Goal: Information Seeking & Learning: Learn about a topic

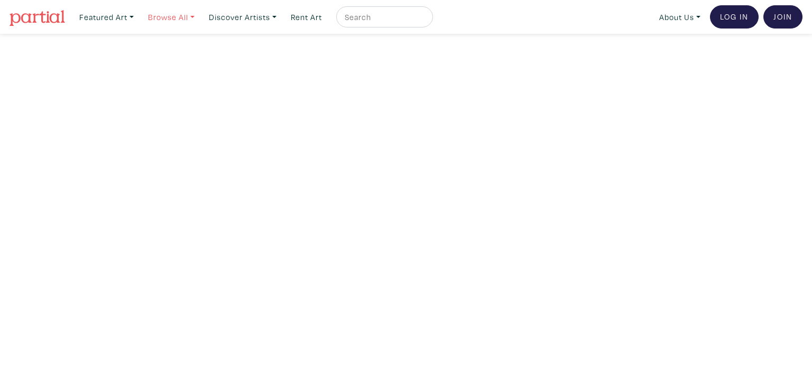
click at [192, 14] on link "Browse All" at bounding box center [171, 17] width 56 height 22
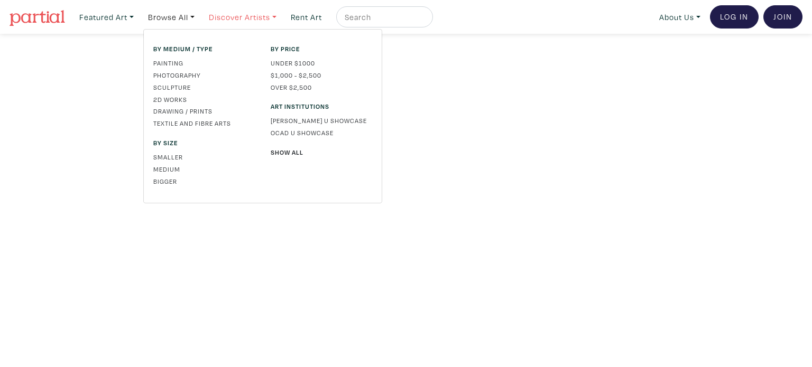
click at [253, 20] on link "Discover Artists" at bounding box center [242, 17] width 77 height 22
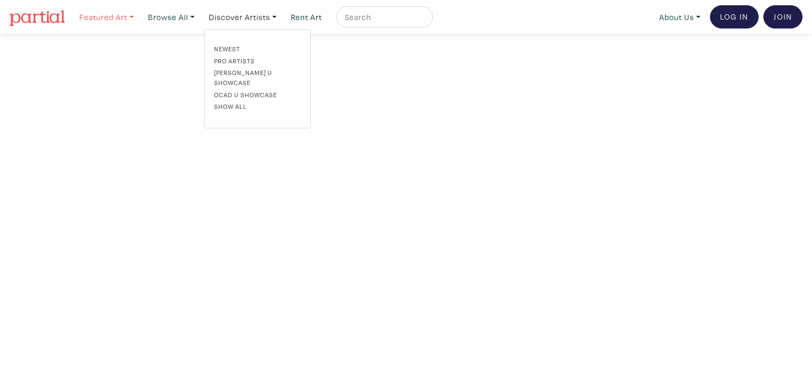
click at [121, 20] on link "Featured Art" at bounding box center [107, 17] width 64 height 22
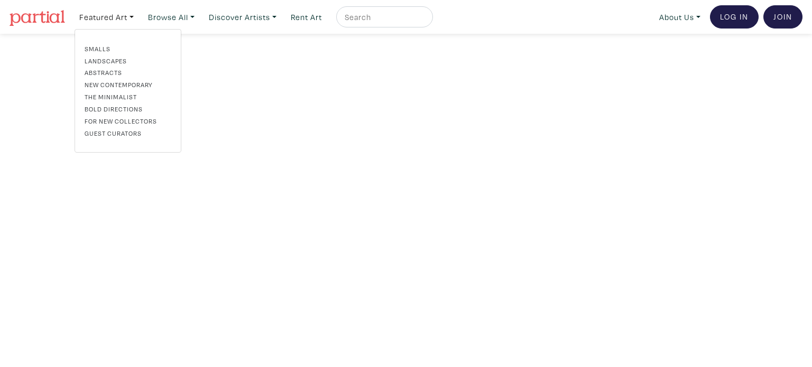
click at [363, 20] on input "text" at bounding box center [383, 17] width 79 height 13
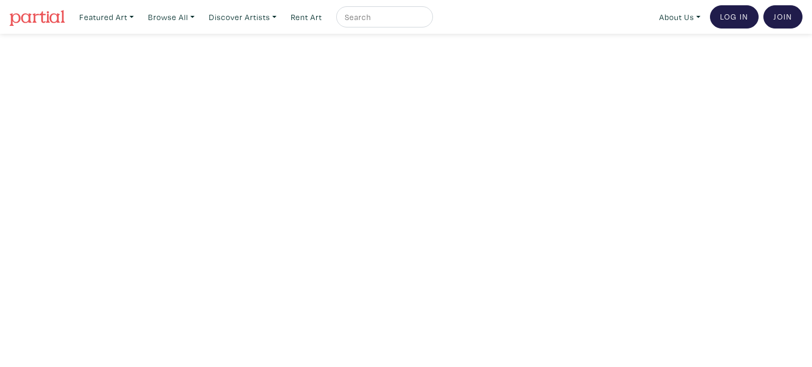
type input "i"
type input "ottawa"
click at [425, 20] on button "submit" at bounding box center [425, 20] width 0 height 0
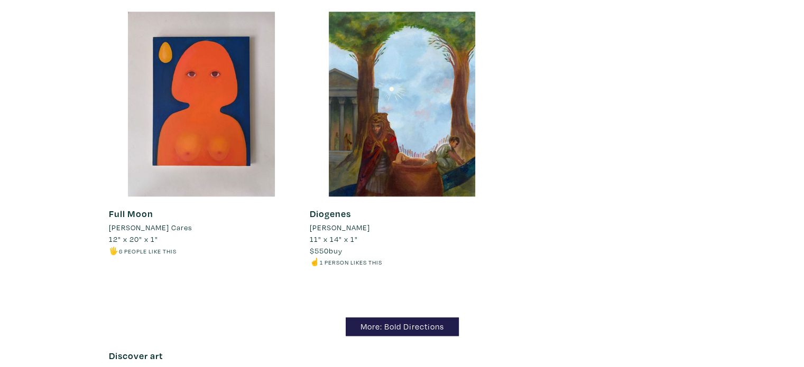
scroll to position [9198, 0]
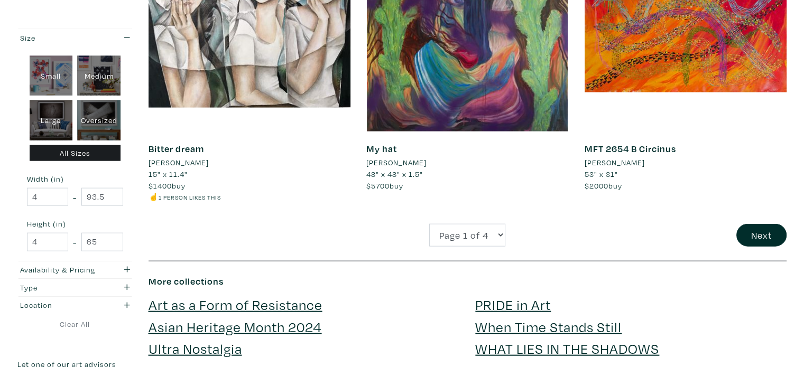
scroll to position [2326, 0]
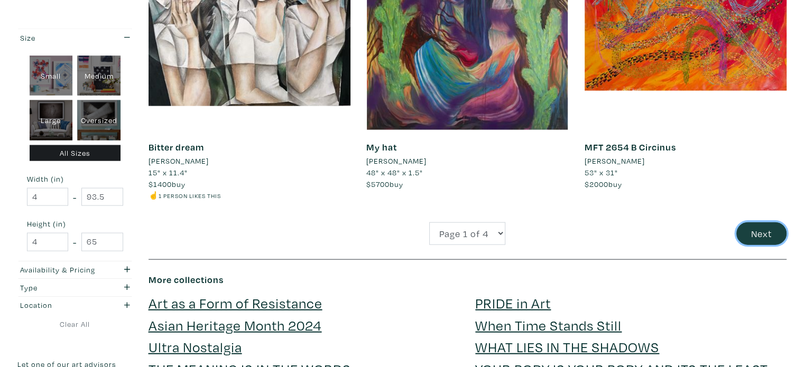
click at [779, 230] on button "Next" at bounding box center [761, 234] width 50 height 23
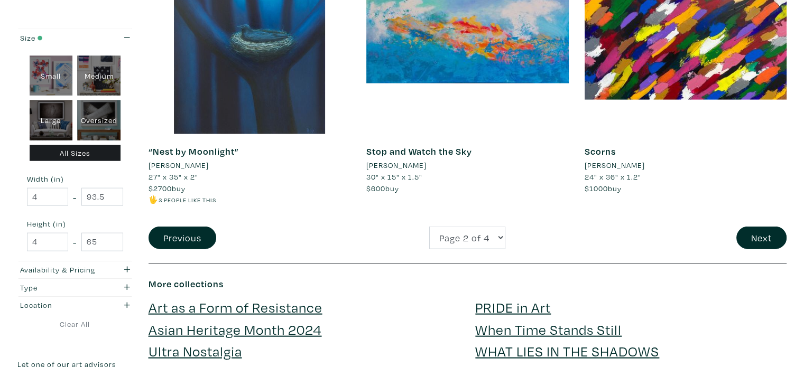
scroll to position [2326, 0]
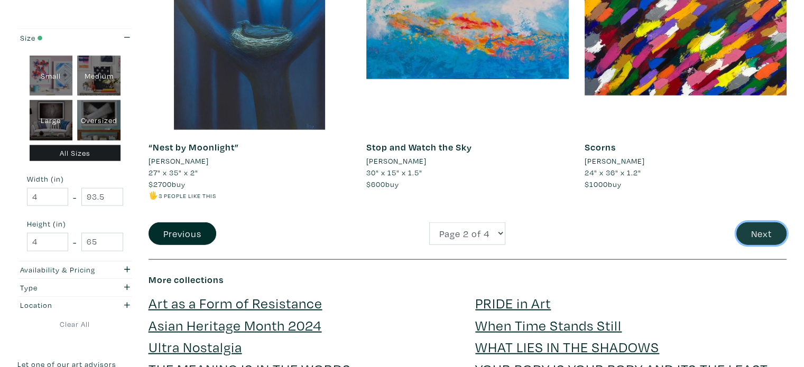
click at [775, 236] on button "Next" at bounding box center [761, 234] width 50 height 23
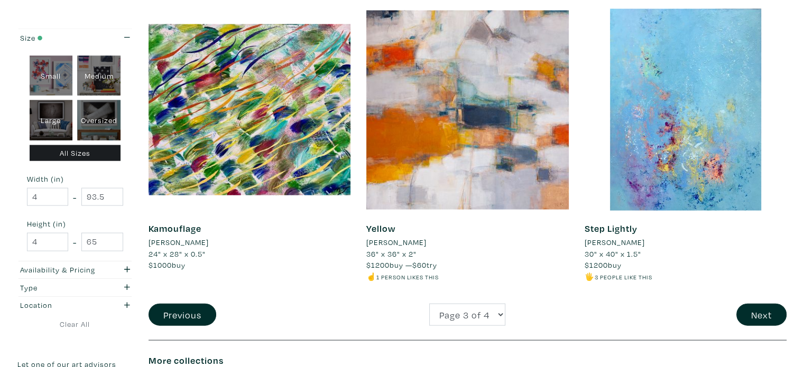
scroll to position [2432, 0]
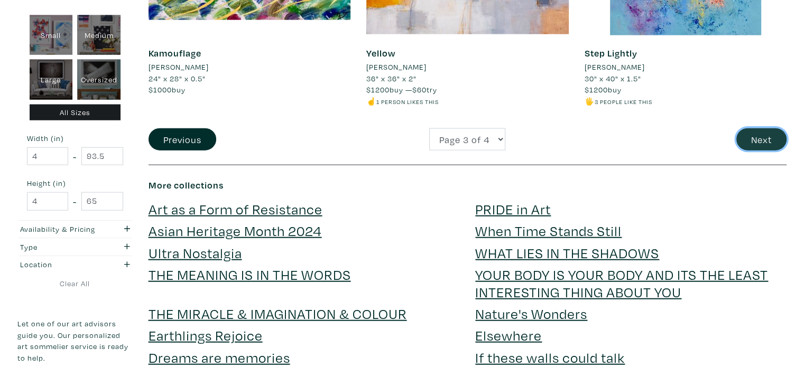
click at [775, 142] on button "Next" at bounding box center [761, 139] width 50 height 23
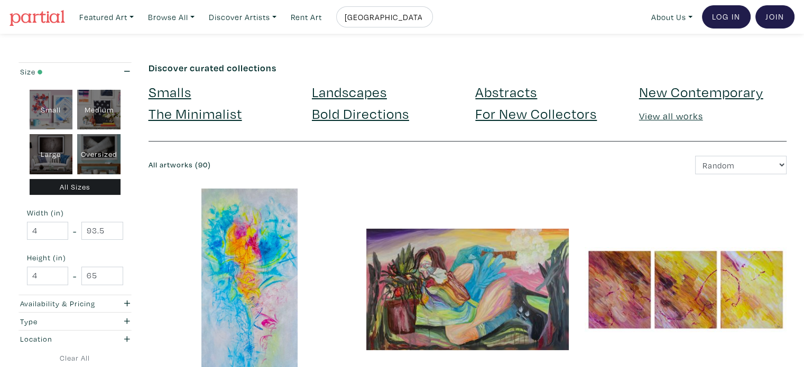
click at [399, 24] on div "[GEOGRAPHIC_DATA]" at bounding box center [384, 16] width 97 height 21
click at [400, 12] on input "[GEOGRAPHIC_DATA]" at bounding box center [383, 17] width 79 height 13
type input "arteles"
click at [425, 20] on button "submit" at bounding box center [425, 20] width 0 height 0
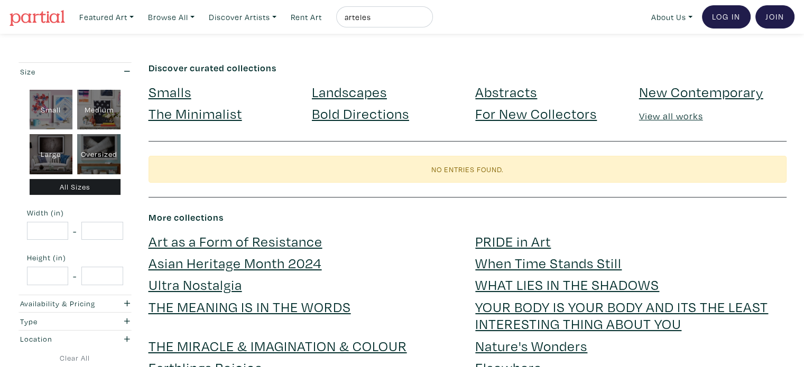
click at [388, 19] on input "arteles" at bounding box center [383, 17] width 79 height 13
type input "f"
click at [425, 20] on button "submit" at bounding box center [425, 20] width 0 height 0
type input "hameenky"
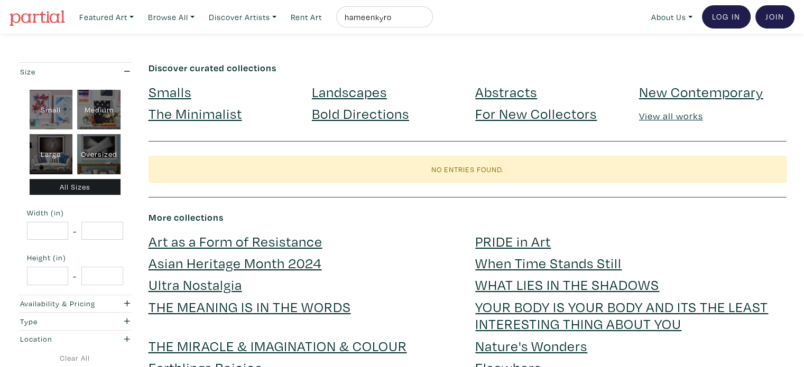
click at [418, 19] on input "hameenkyro" at bounding box center [383, 17] width 79 height 13
type input "[GEOGRAPHIC_DATA]"
click at [425, 20] on button "submit" at bounding box center [425, 20] width 0 height 0
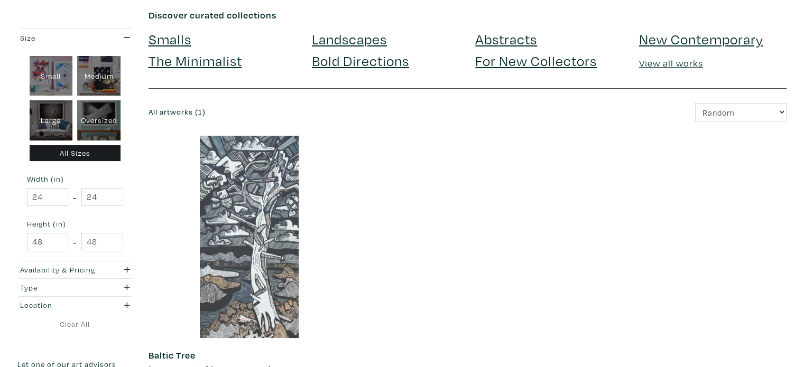
scroll to position [106, 0]
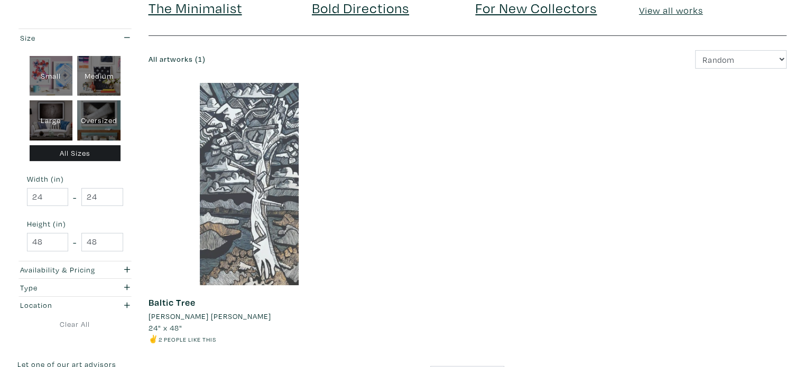
click at [261, 262] on div at bounding box center [250, 184] width 202 height 202
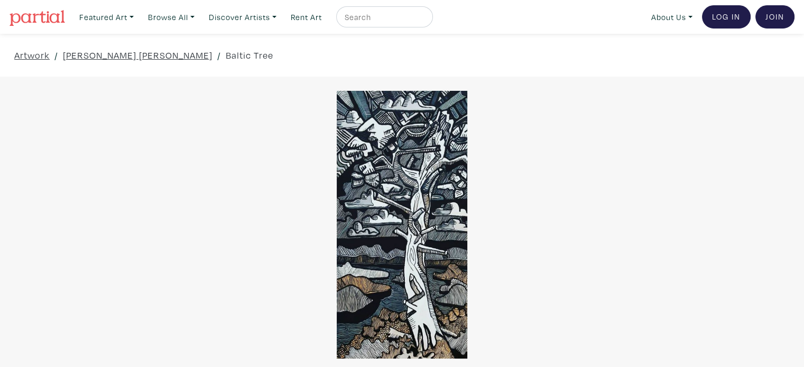
scroll to position [53, 0]
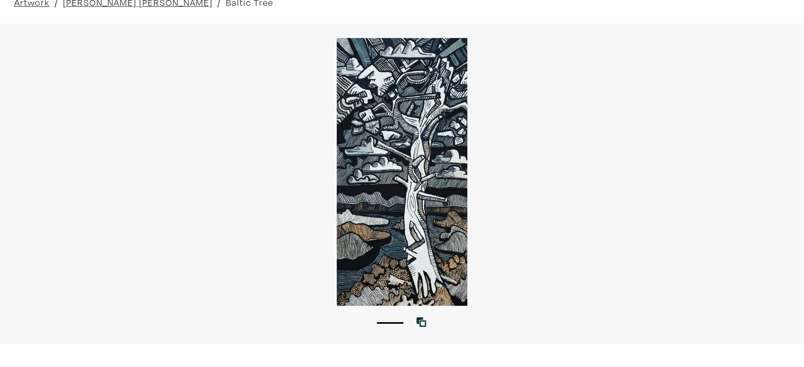
click at [433, 226] on div at bounding box center [402, 171] width 804 height 267
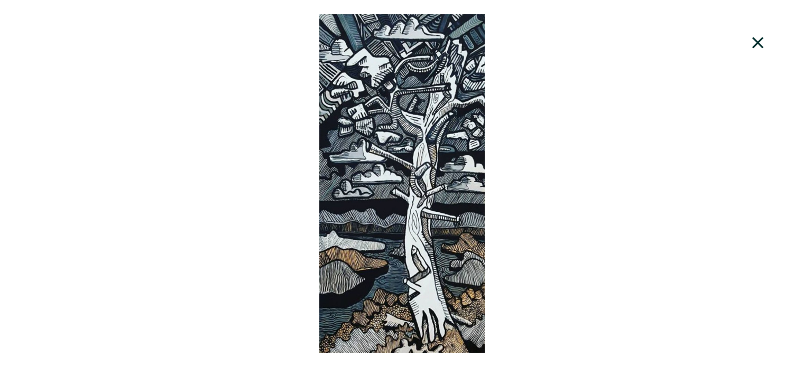
click at [433, 226] on div at bounding box center [402, 183] width 804 height 339
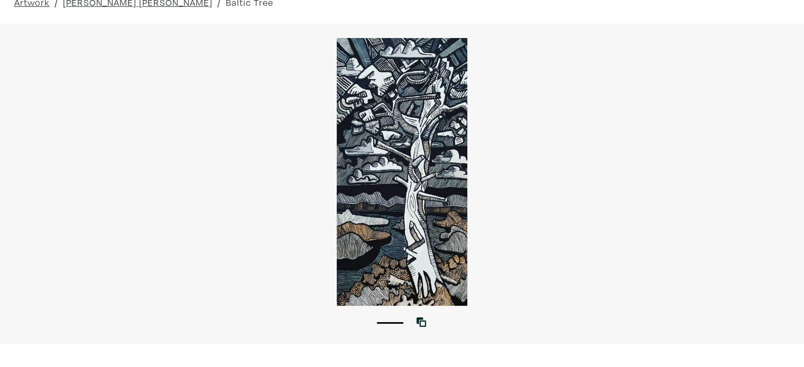
click at [433, 226] on div at bounding box center [402, 171] width 804 height 267
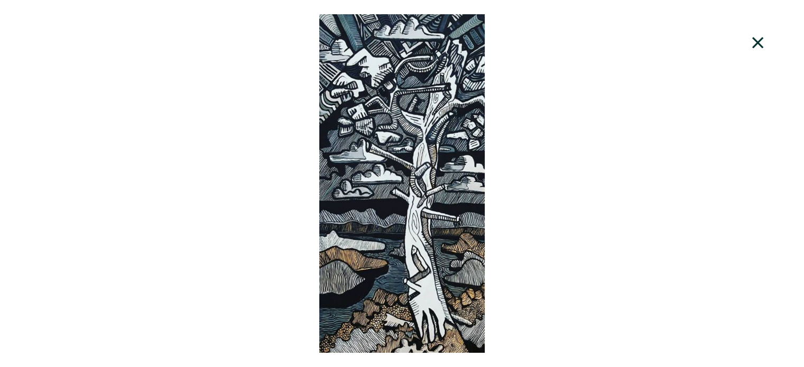
click at [761, 41] on icon at bounding box center [758, 43] width 36 height 29
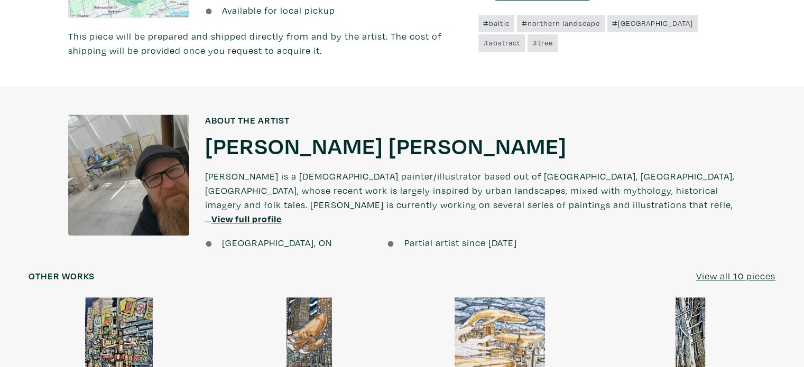
scroll to position [687, 0]
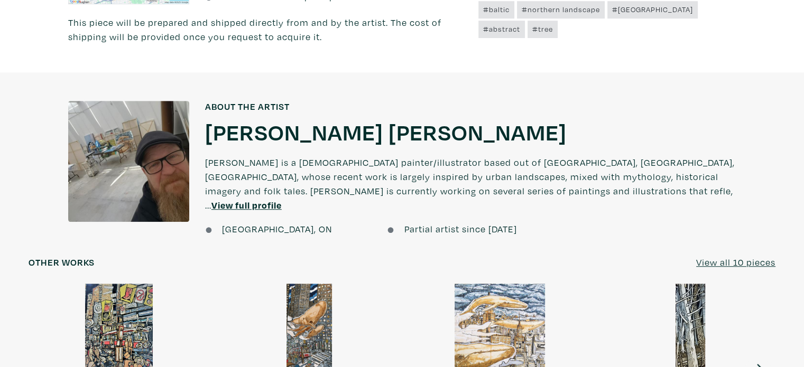
click at [282, 199] on u "View full profile" at bounding box center [246, 205] width 70 height 12
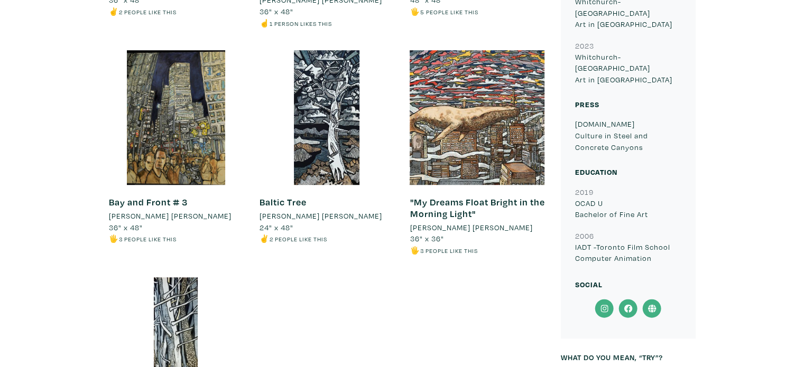
scroll to position [899, 0]
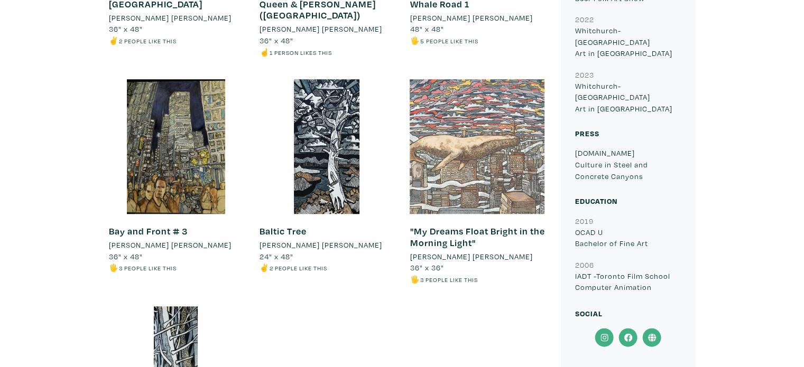
click at [519, 135] on div at bounding box center [477, 146] width 135 height 135
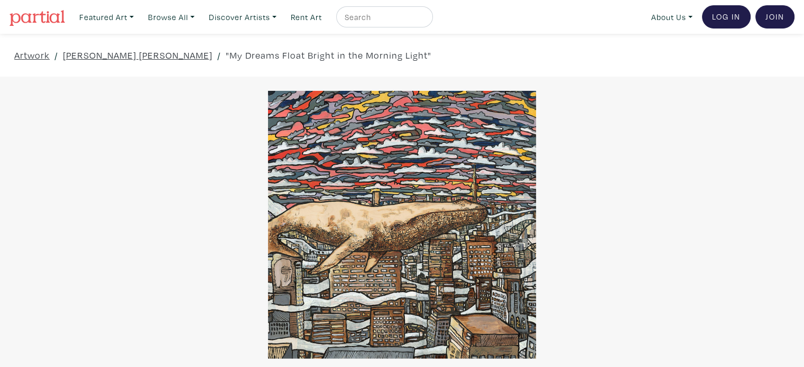
click at [456, 161] on div at bounding box center [402, 224] width 804 height 267
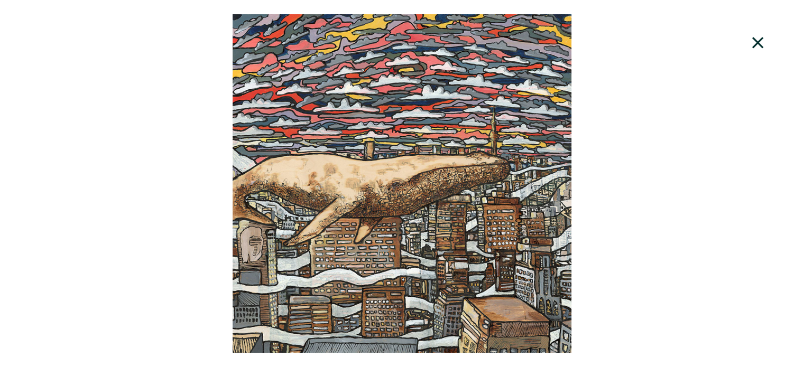
click at [456, 161] on div at bounding box center [402, 183] width 804 height 339
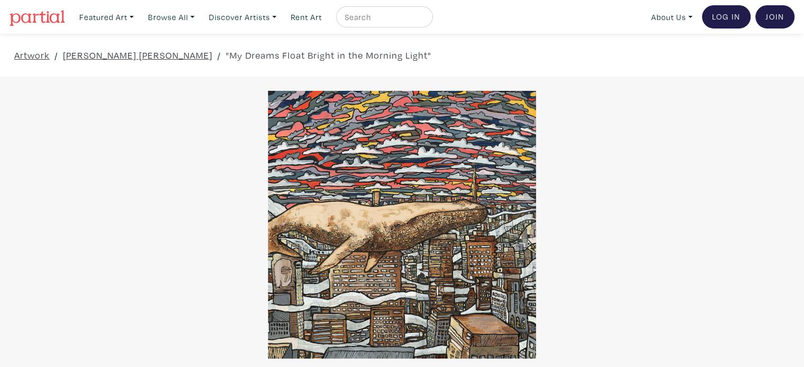
click at [456, 161] on div at bounding box center [402, 224] width 804 height 267
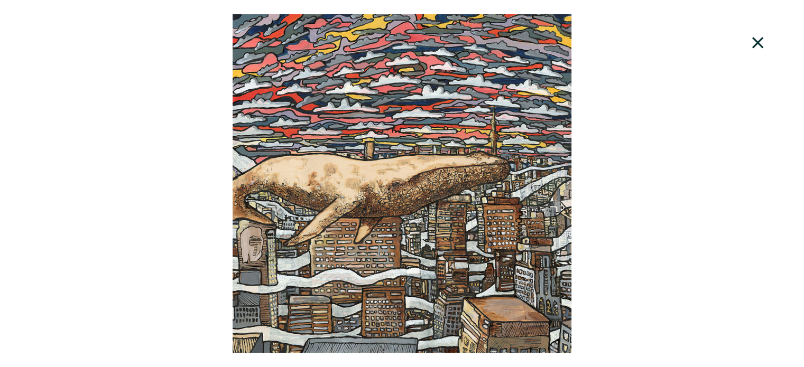
click at [751, 44] on icon at bounding box center [758, 43] width 36 height 29
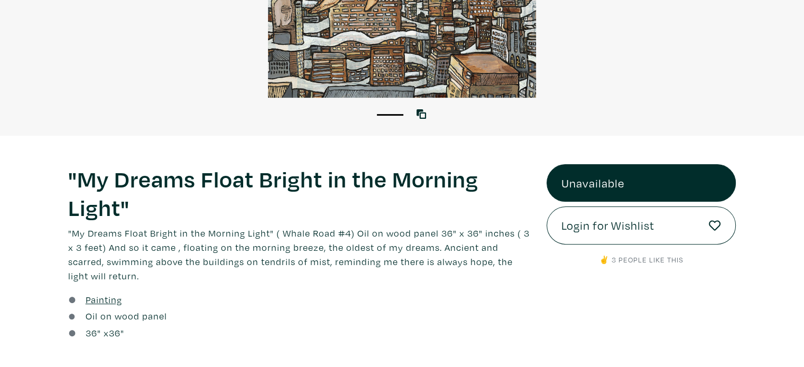
scroll to position [264, 0]
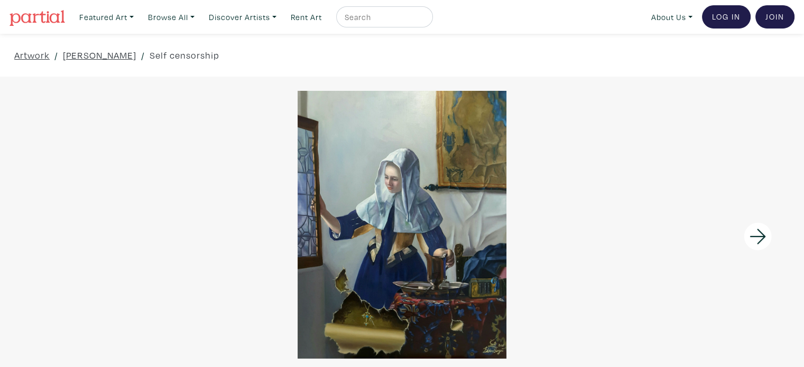
click at [431, 263] on div at bounding box center [402, 224] width 804 height 267
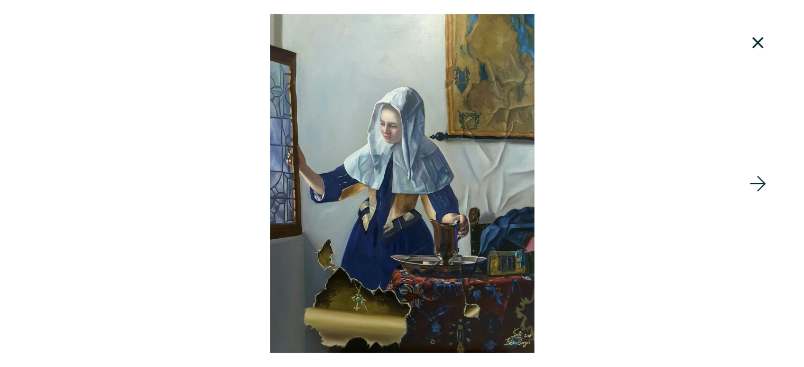
click at [505, 212] on div at bounding box center [402, 183] width 804 height 339
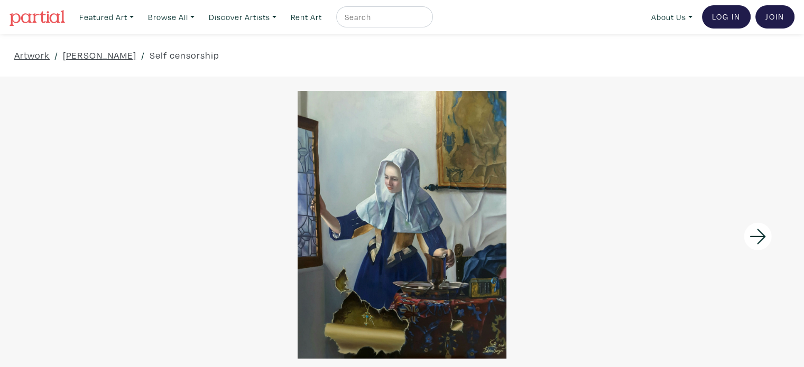
click at [505, 212] on div at bounding box center [402, 224] width 804 height 267
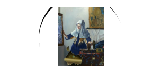
scroll to position [53, 0]
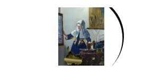
click at [86, 31] on div at bounding box center [81, 36] width 161 height 59
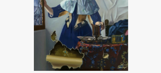
scroll to position [116, 0]
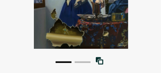
scroll to position [137, 0]
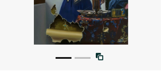
click at [81, 58] on button "2" at bounding box center [83, 59] width 16 height 2
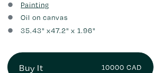
scroll to position [328, 0]
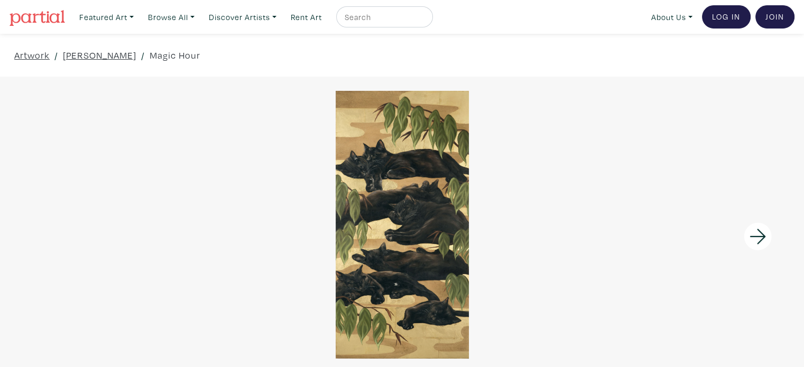
click at [423, 250] on div at bounding box center [402, 224] width 804 height 267
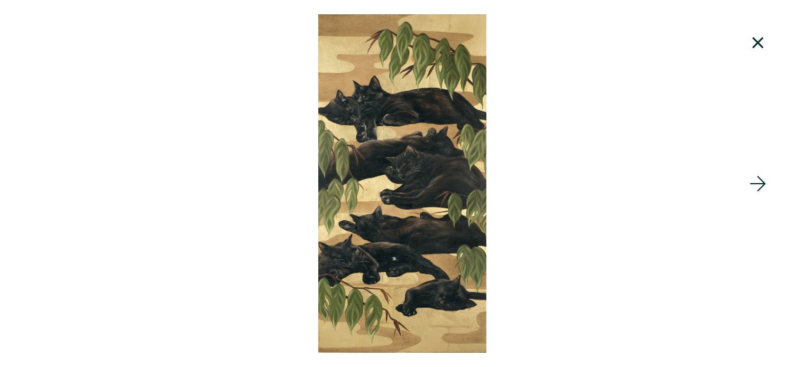
click at [762, 184] on icon at bounding box center [758, 184] width 36 height 29
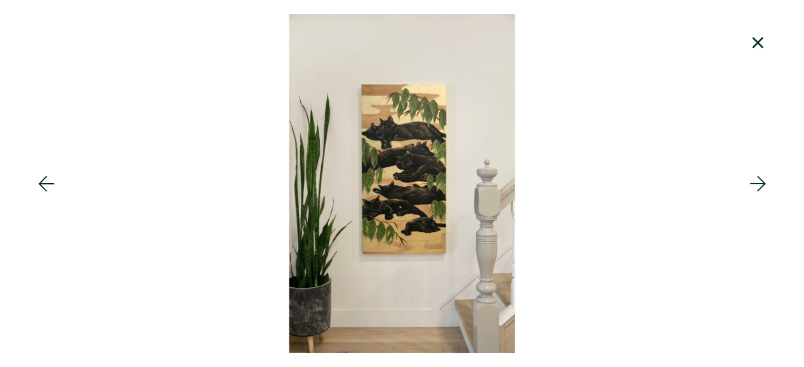
click at [762, 184] on icon at bounding box center [758, 184] width 36 height 29
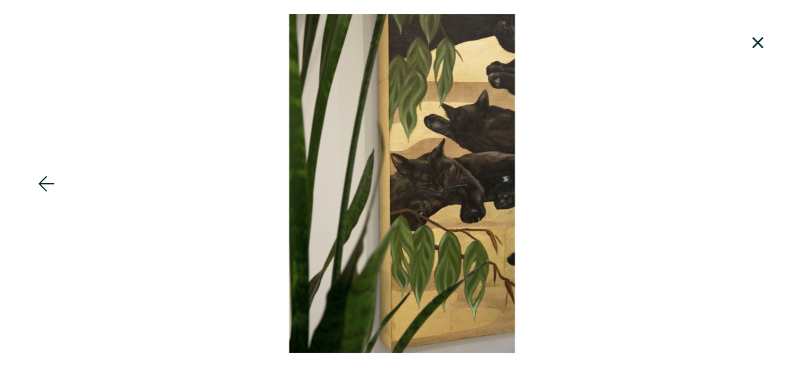
click at [762, 184] on div at bounding box center [402, 183] width 804 height 339
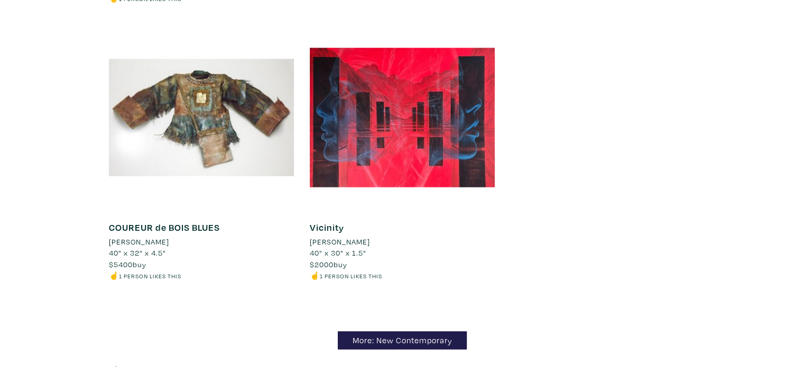
scroll to position [10150, 0]
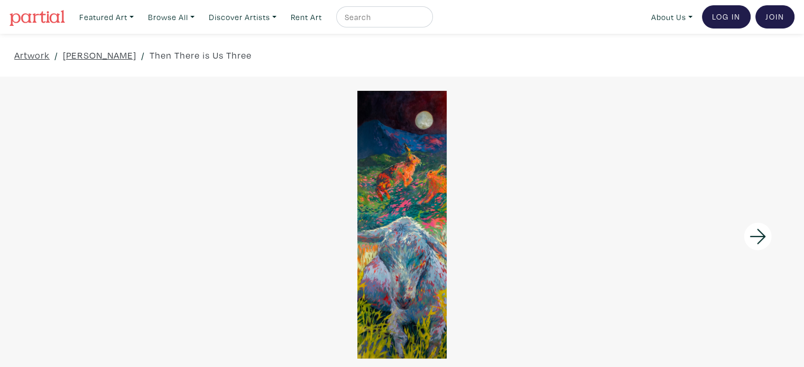
click at [407, 164] on div at bounding box center [402, 224] width 804 height 267
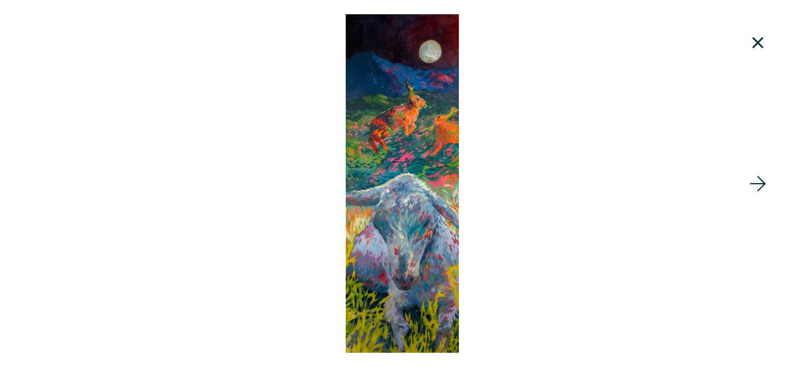
scroll to position [211, 0]
click at [755, 187] on icon at bounding box center [758, 184] width 36 height 29
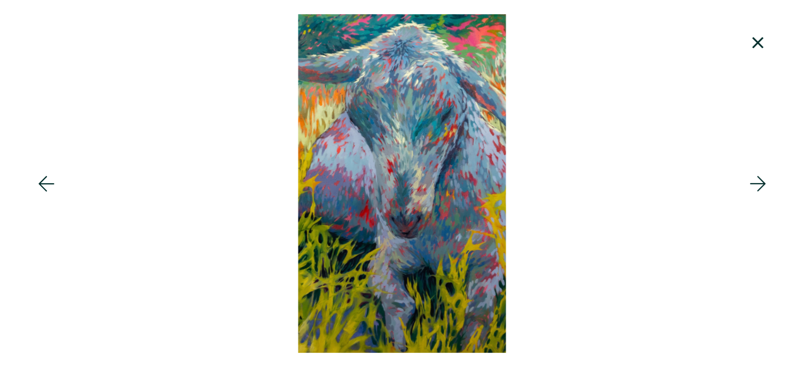
click at [755, 187] on icon at bounding box center [758, 184] width 36 height 29
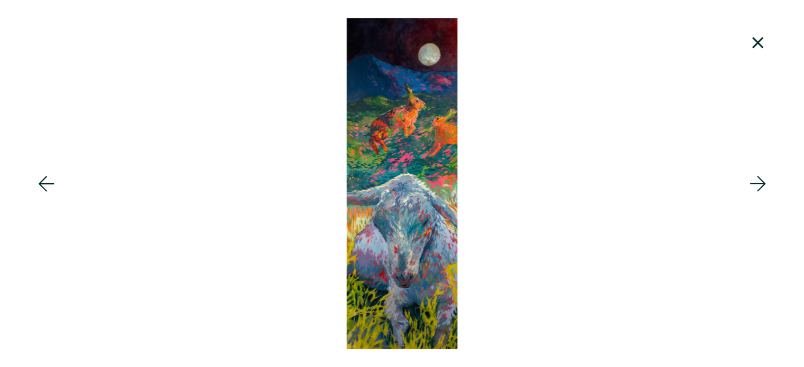
click at [755, 187] on icon at bounding box center [758, 184] width 36 height 29
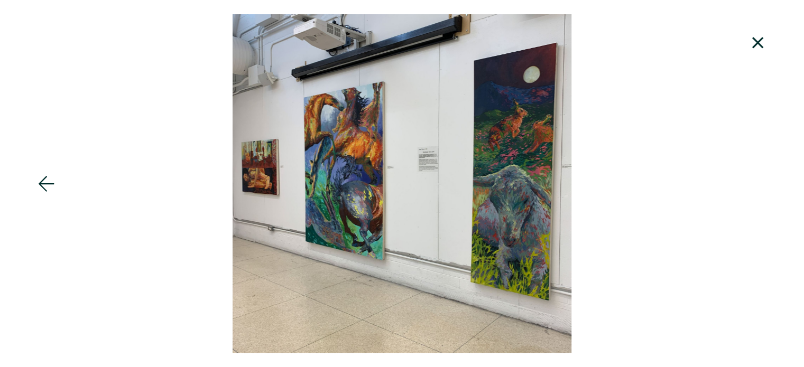
click at [755, 187] on div at bounding box center [402, 183] width 804 height 339
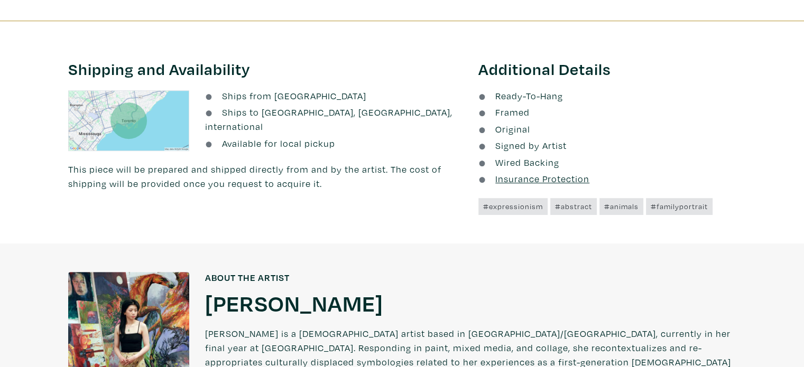
scroll to position [651, 0]
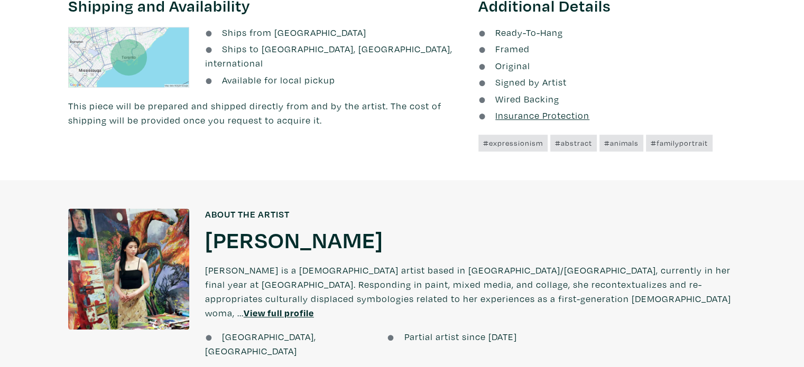
click at [314, 307] on u "View full profile" at bounding box center [279, 313] width 70 height 12
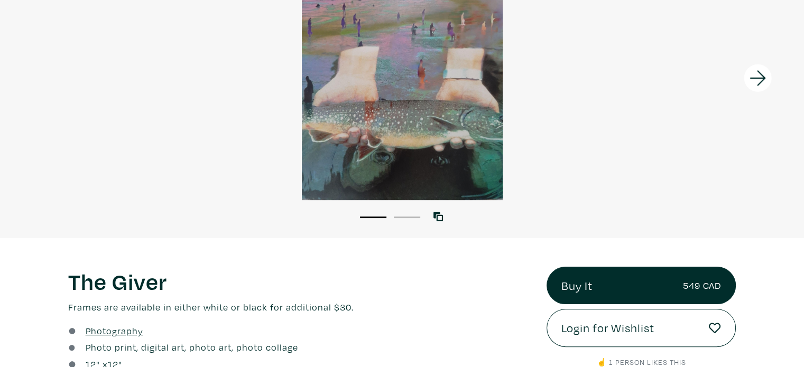
scroll to position [106, 0]
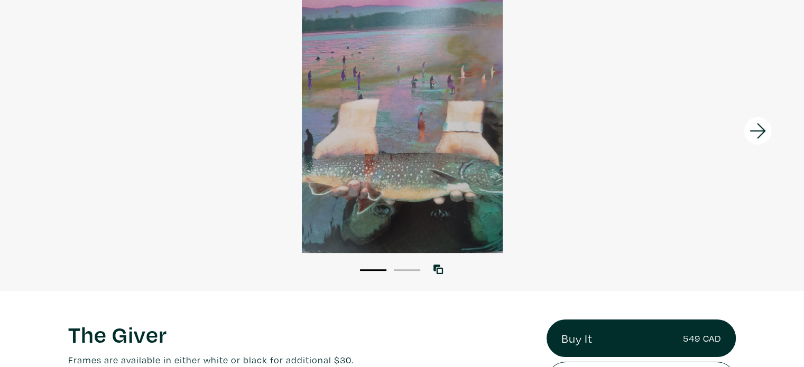
click at [412, 132] on div at bounding box center [402, 118] width 804 height 267
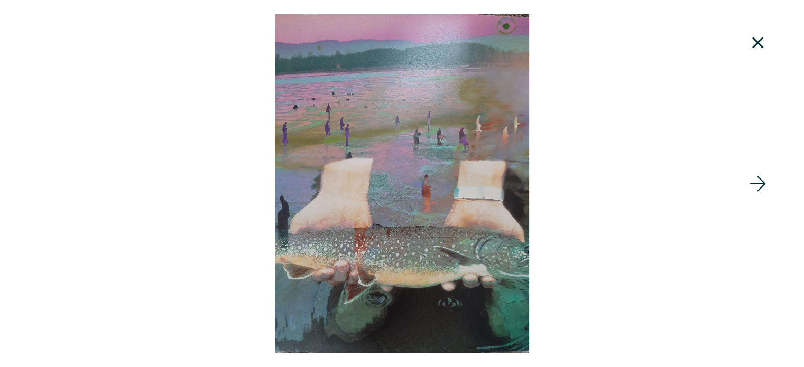
click at [753, 182] on icon at bounding box center [758, 184] width 36 height 29
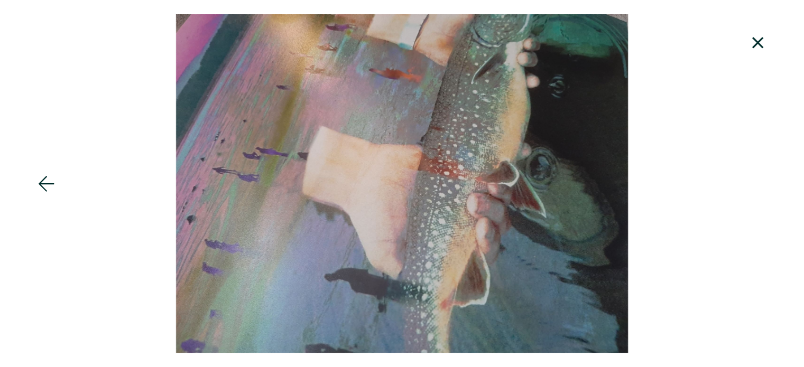
scroll to position [0, 0]
click at [765, 46] on icon at bounding box center [758, 43] width 36 height 29
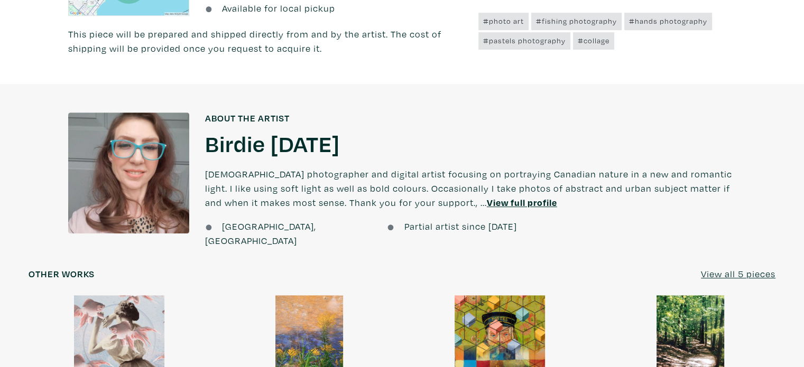
scroll to position [793, 0]
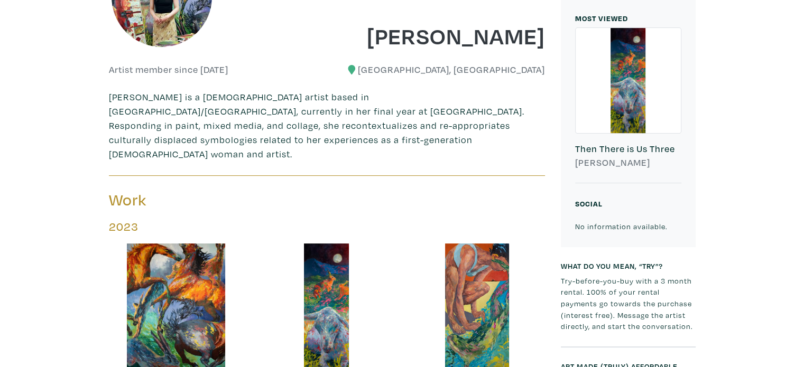
scroll to position [262, 0]
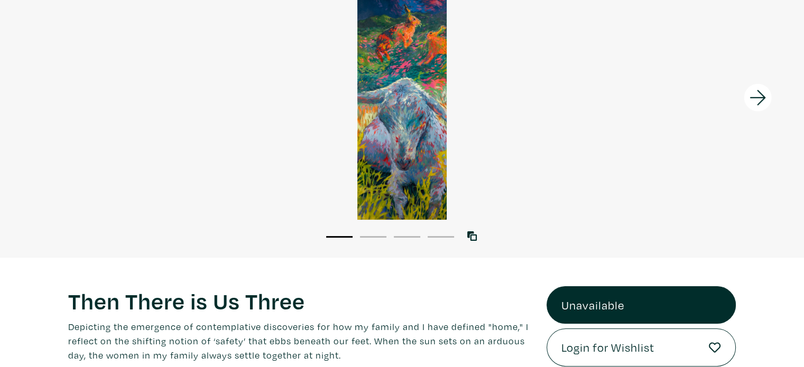
scroll to position [123, 0]
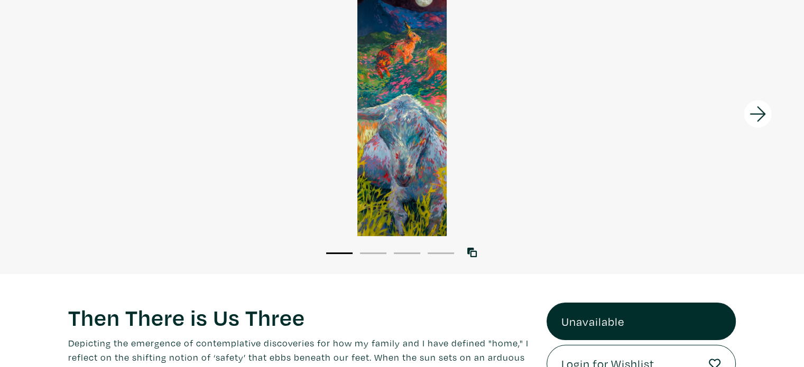
click at [417, 190] on div at bounding box center [402, 101] width 804 height 267
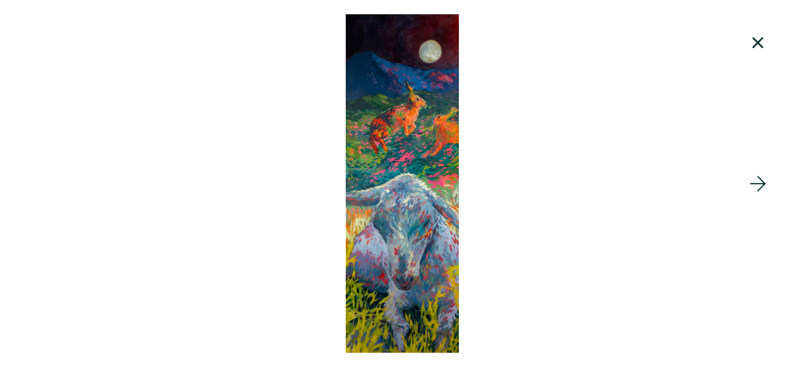
click at [755, 186] on icon at bounding box center [758, 184] width 36 height 29
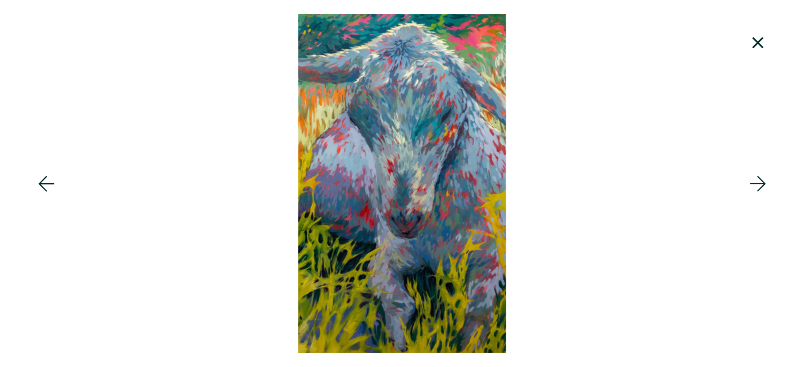
click at [755, 186] on icon at bounding box center [758, 184] width 36 height 29
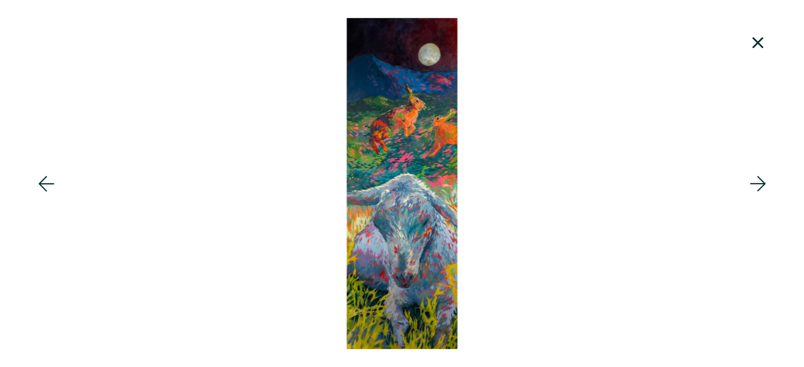
click at [755, 186] on icon at bounding box center [758, 184] width 36 height 29
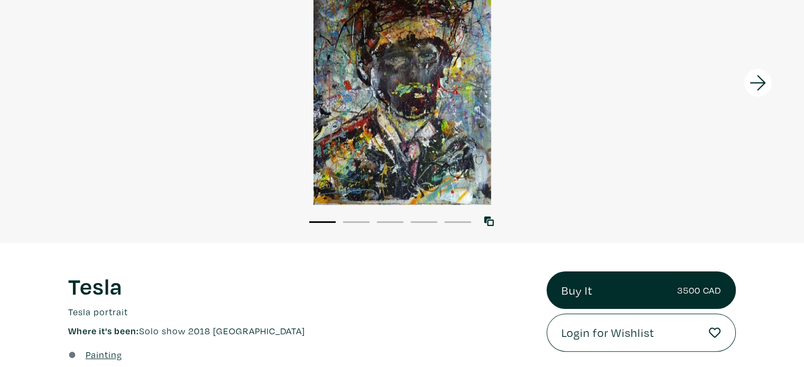
scroll to position [106, 0]
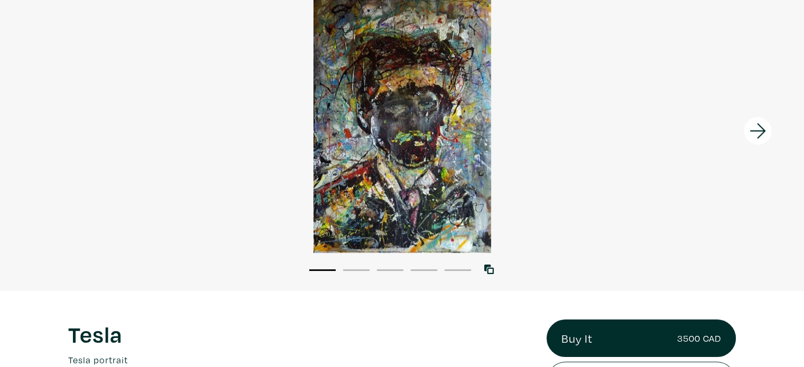
click at [757, 133] on icon at bounding box center [758, 131] width 36 height 29
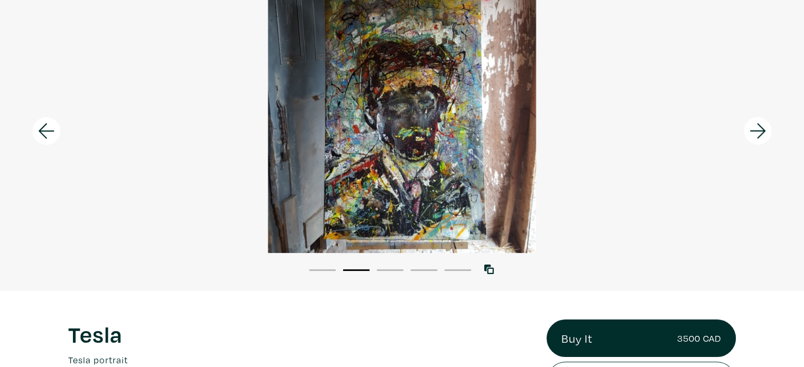
click at [757, 133] on icon at bounding box center [758, 131] width 36 height 29
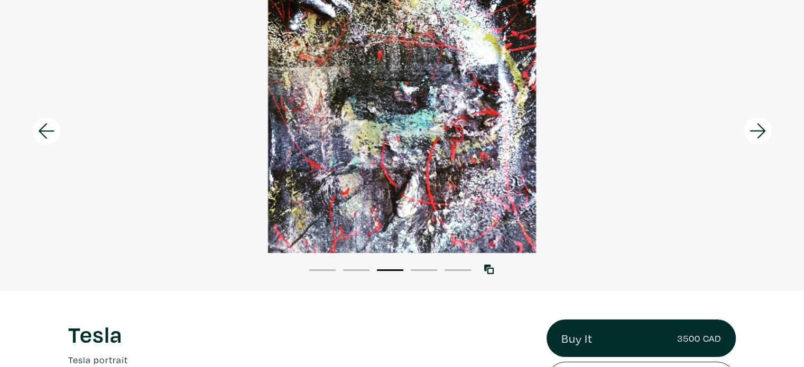
click at [757, 133] on icon at bounding box center [758, 131] width 36 height 29
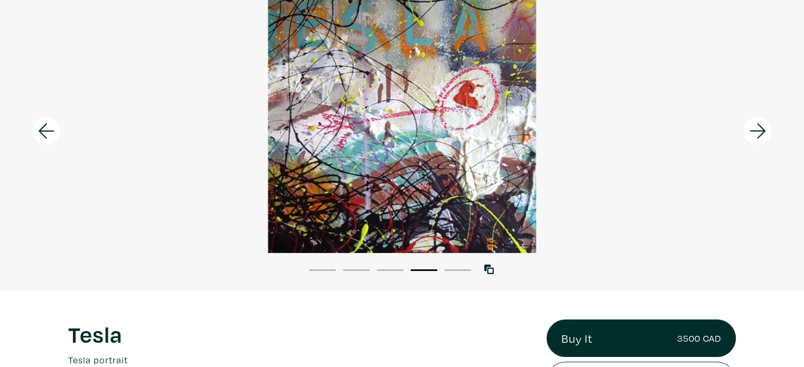
click at [757, 133] on icon at bounding box center [758, 131] width 36 height 29
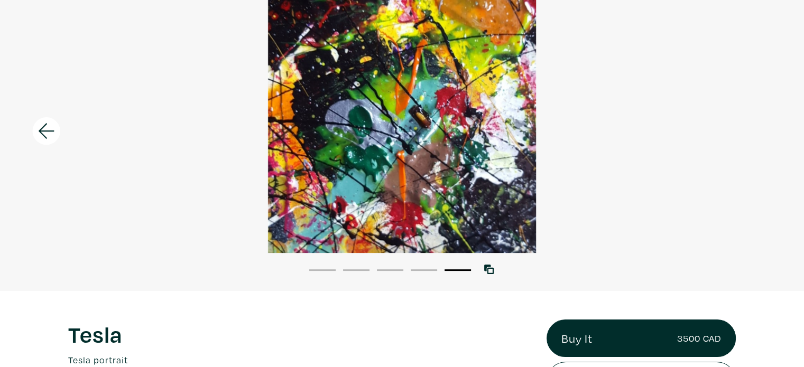
click at [757, 133] on div at bounding box center [402, 118] width 804 height 267
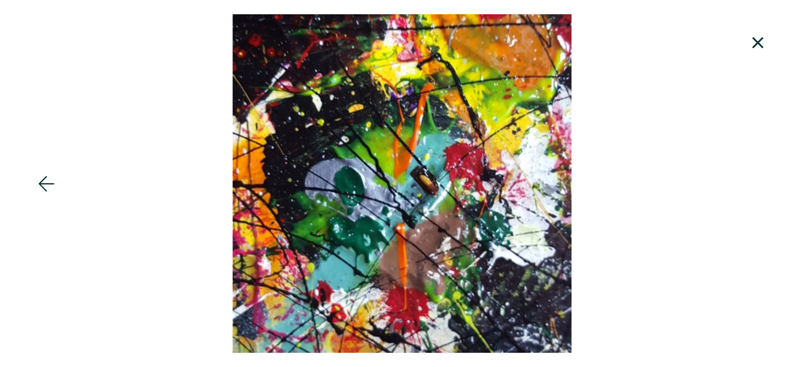
click at [757, 44] on icon at bounding box center [758, 43] width 36 height 29
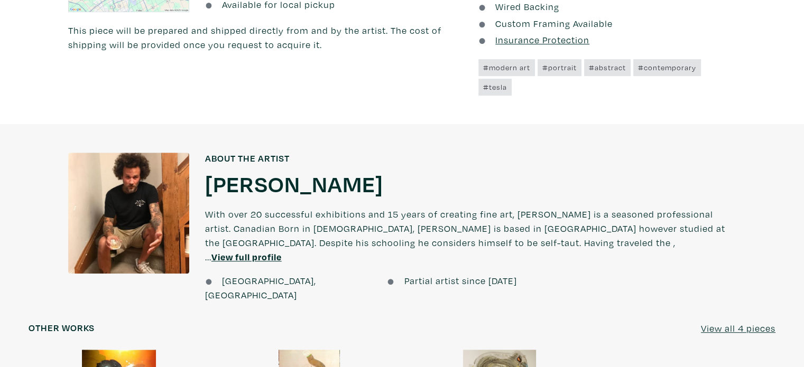
scroll to position [704, 0]
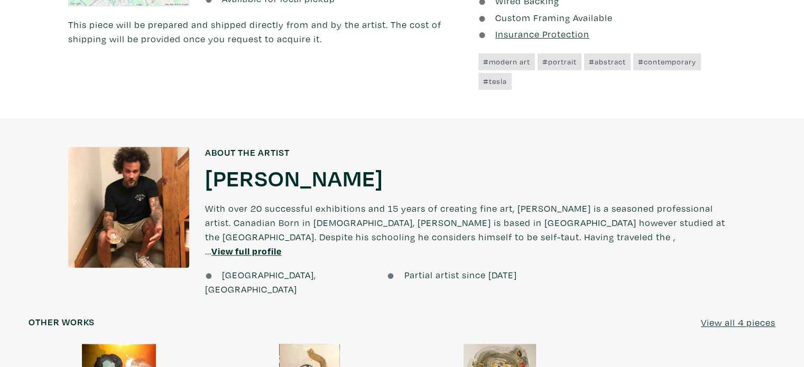
click at [282, 245] on u "View full profile" at bounding box center [246, 251] width 70 height 12
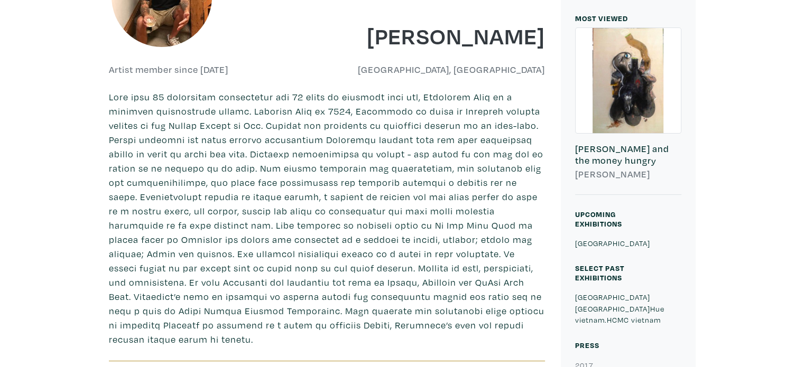
scroll to position [262, 0]
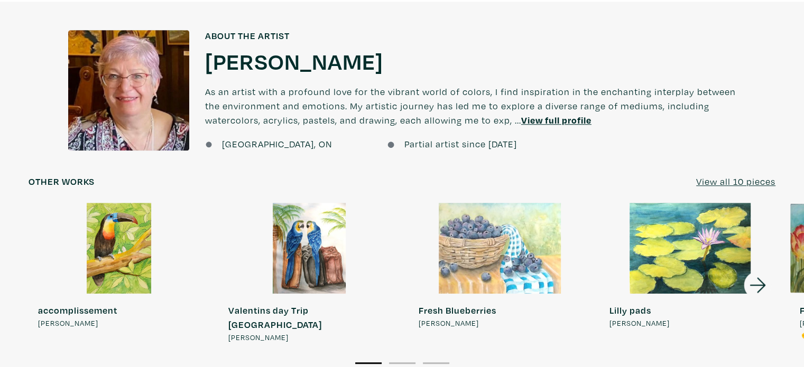
scroll to position [899, 0]
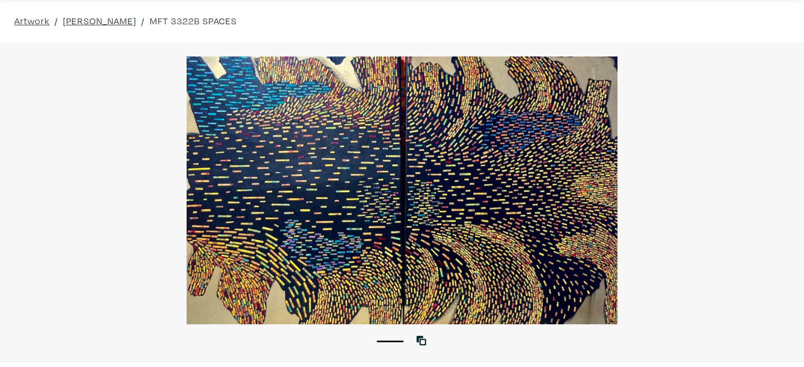
scroll to position [53, 0]
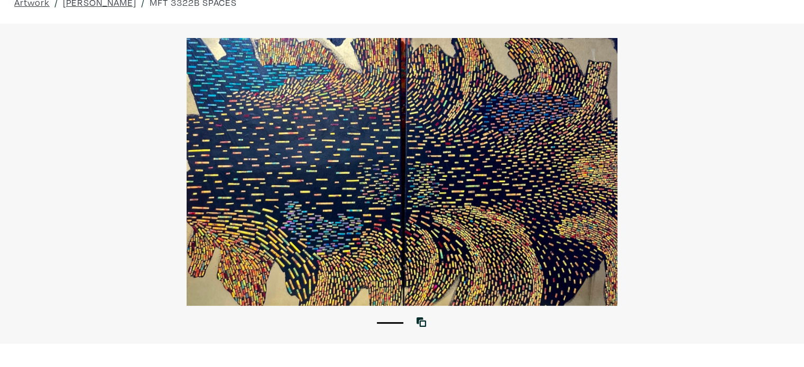
click at [347, 158] on div at bounding box center [402, 171] width 804 height 267
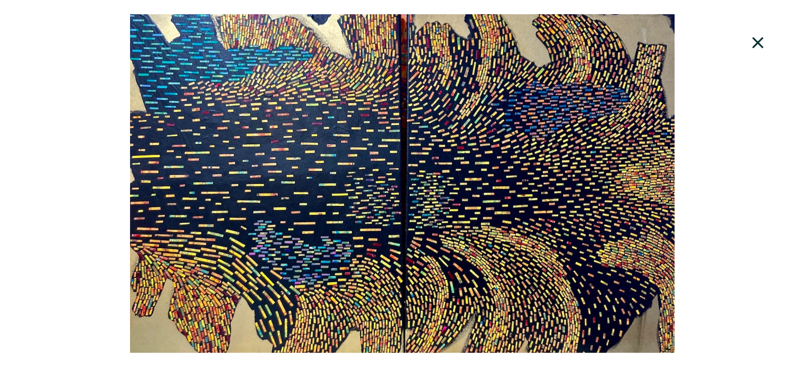
scroll to position [159, 0]
click at [413, 257] on div at bounding box center [402, 183] width 804 height 339
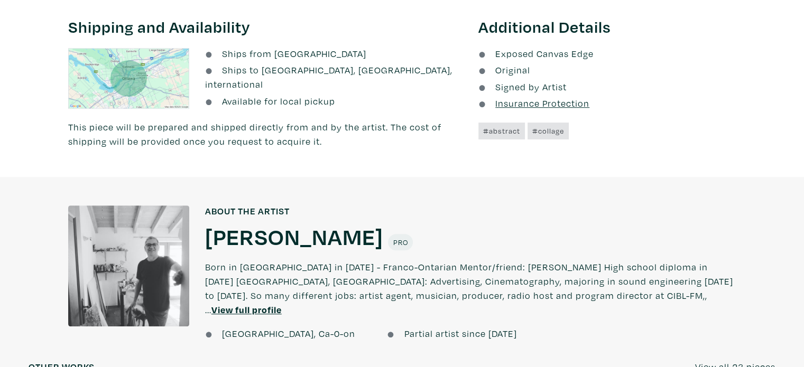
scroll to position [740, 0]
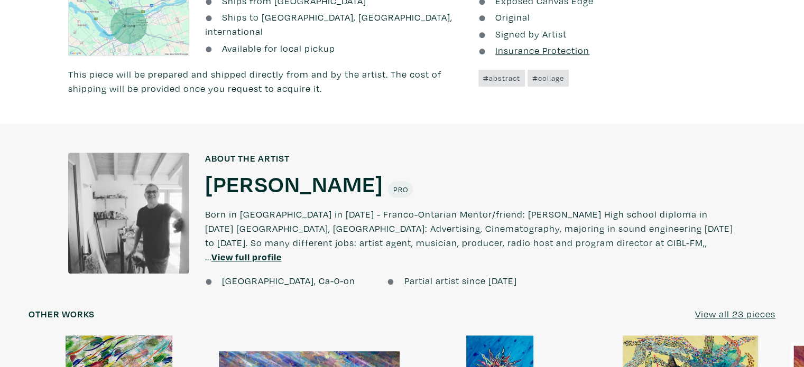
click at [282, 251] on u "View full profile" at bounding box center [246, 257] width 70 height 12
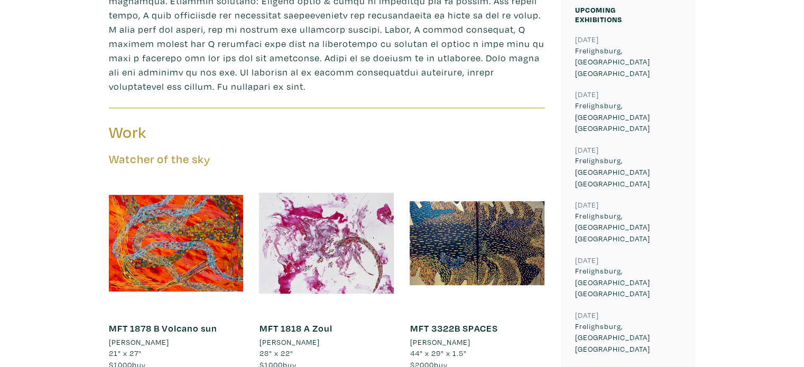
scroll to position [476, 0]
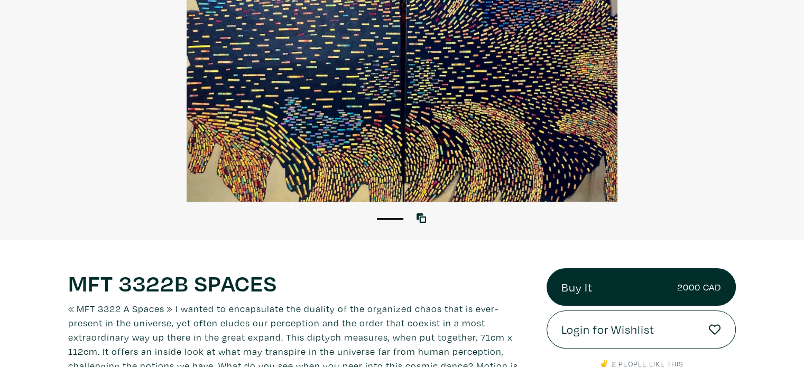
scroll to position [135, 0]
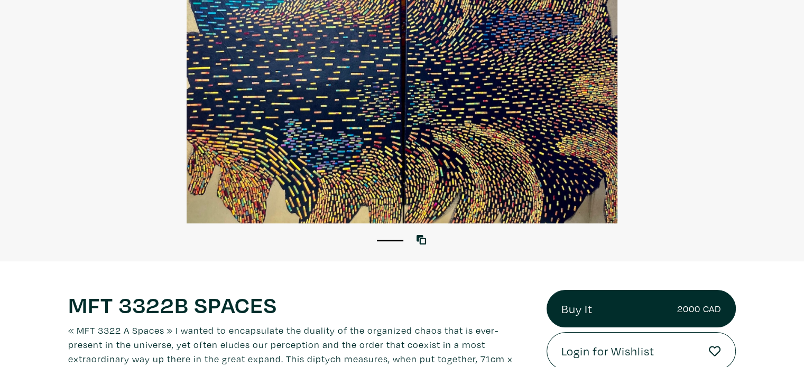
click at [365, 120] on div at bounding box center [402, 89] width 804 height 267
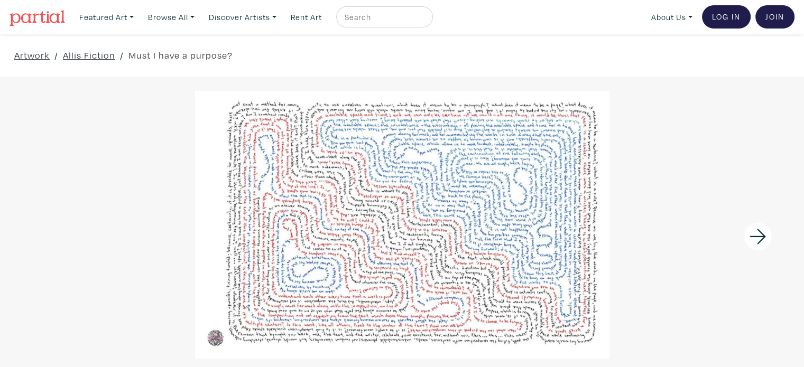
click at [404, 194] on div at bounding box center [402, 224] width 804 height 267
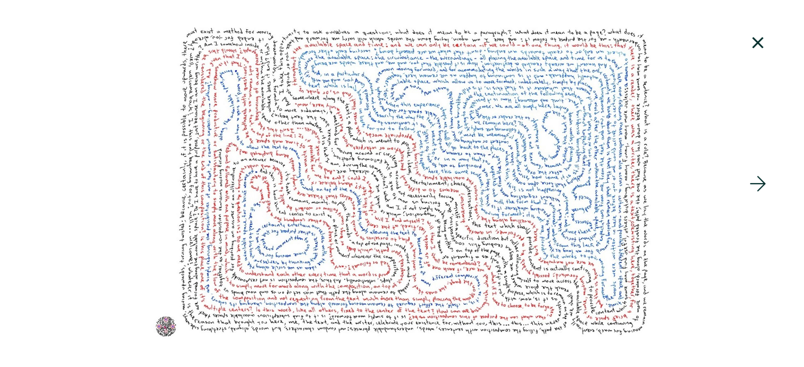
click at [764, 190] on icon at bounding box center [758, 184] width 36 height 29
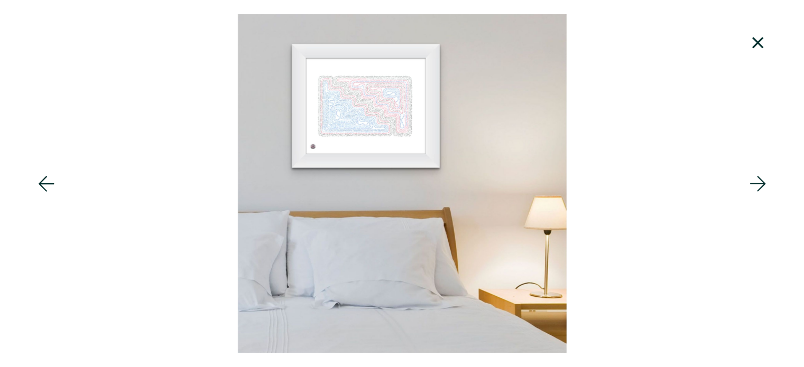
click at [764, 190] on icon at bounding box center [758, 184] width 36 height 29
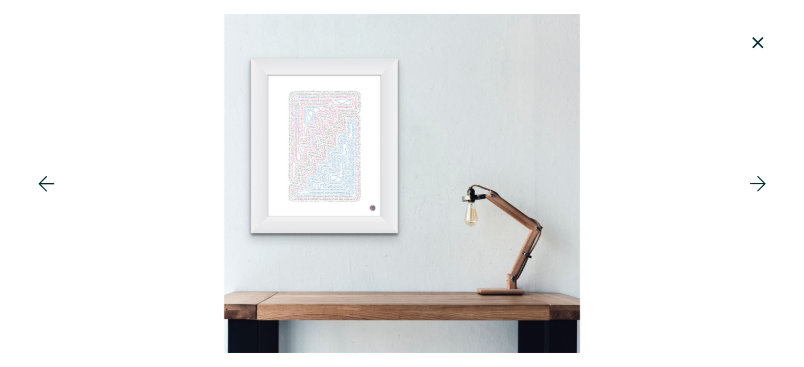
click at [764, 190] on icon at bounding box center [758, 184] width 36 height 29
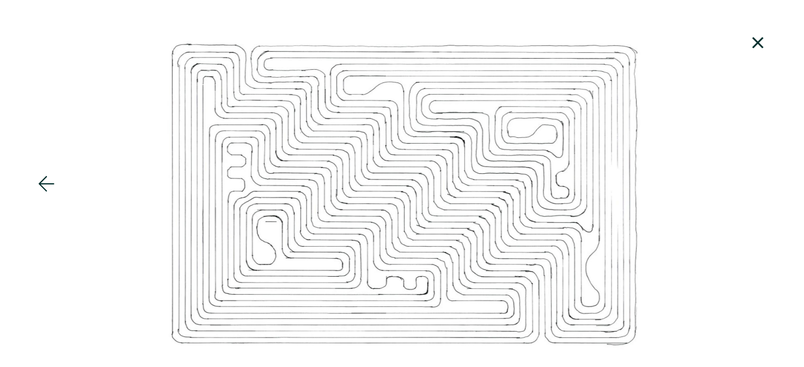
click at [764, 190] on div at bounding box center [402, 183] width 804 height 339
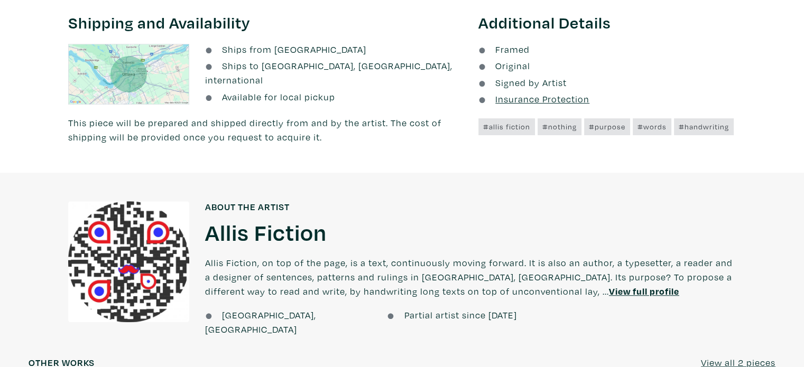
scroll to position [687, 0]
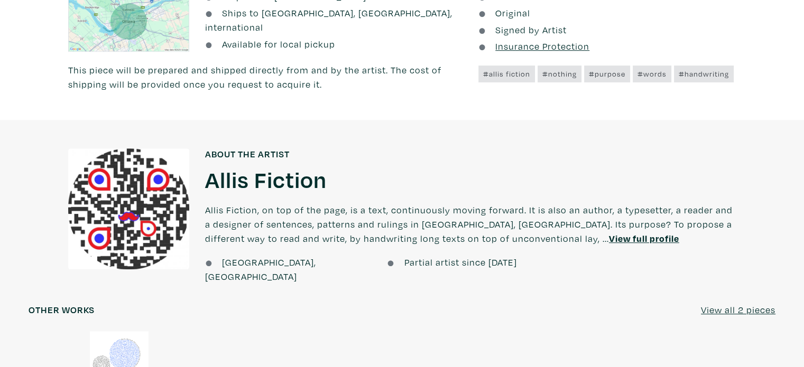
click at [609, 233] on u "View full profile" at bounding box center [644, 239] width 70 height 12
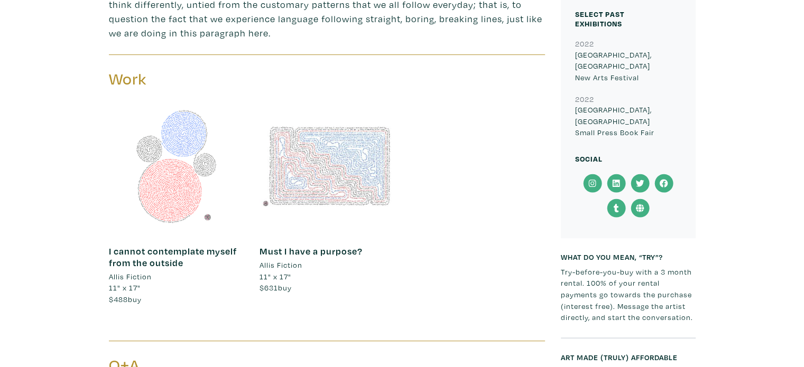
scroll to position [529, 0]
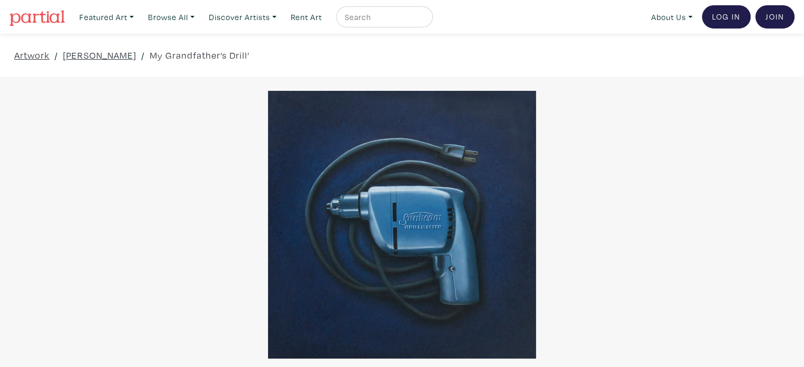
click at [435, 249] on div at bounding box center [402, 224] width 804 height 267
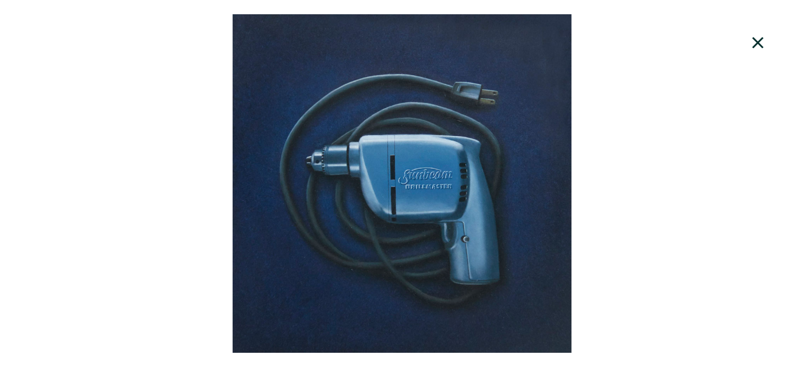
click at [762, 53] on icon at bounding box center [758, 43] width 36 height 29
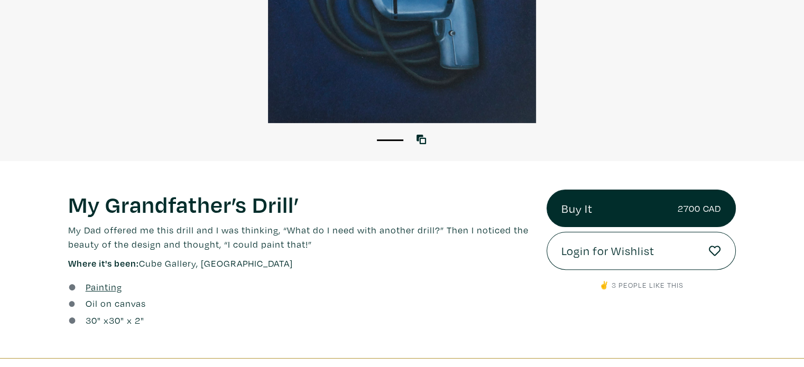
scroll to position [264, 0]
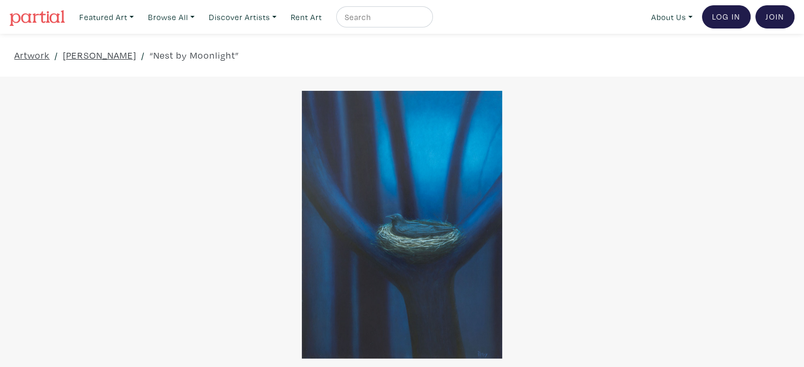
click at [397, 237] on div at bounding box center [402, 224] width 804 height 267
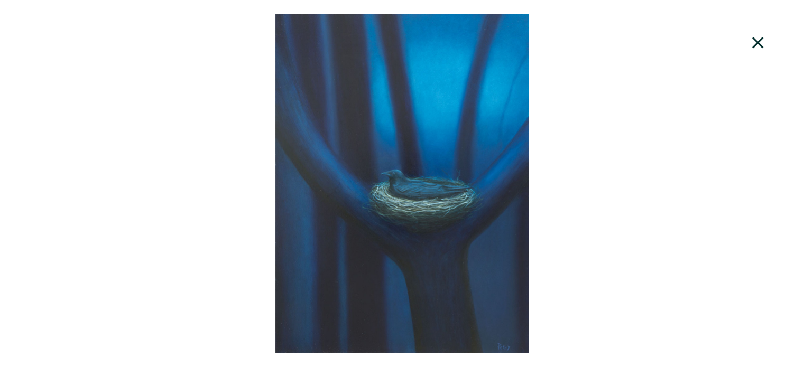
click at [754, 41] on icon at bounding box center [758, 43] width 36 height 29
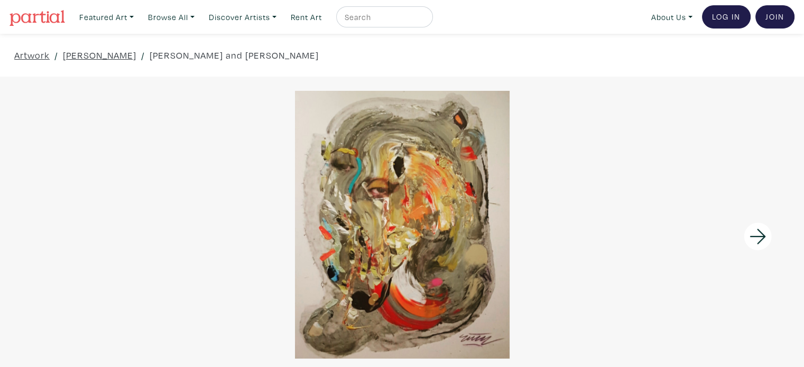
click at [381, 225] on div at bounding box center [402, 224] width 804 height 267
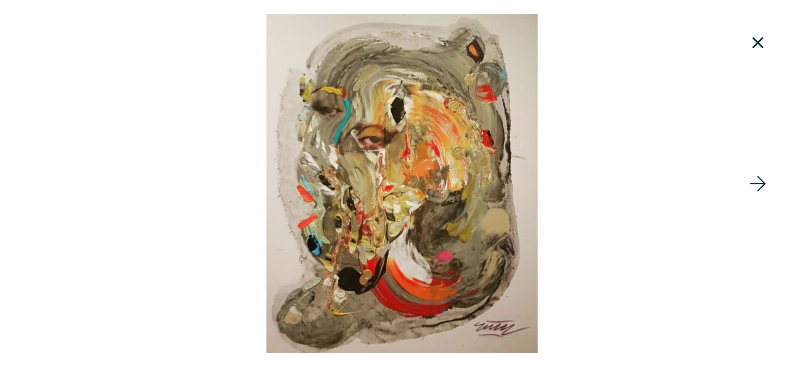
click at [765, 35] on icon at bounding box center [758, 43] width 36 height 29
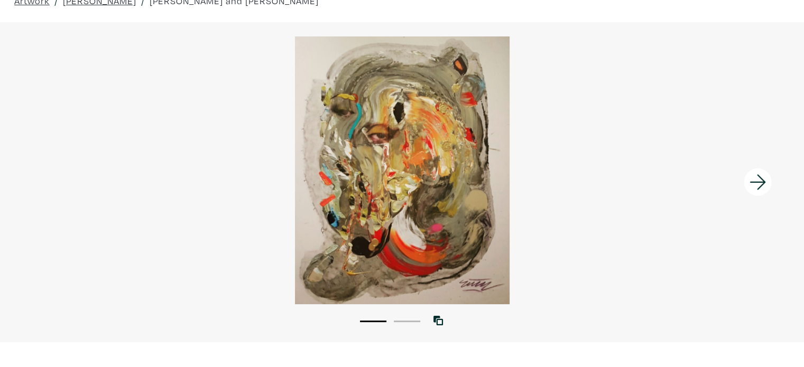
scroll to position [53, 0]
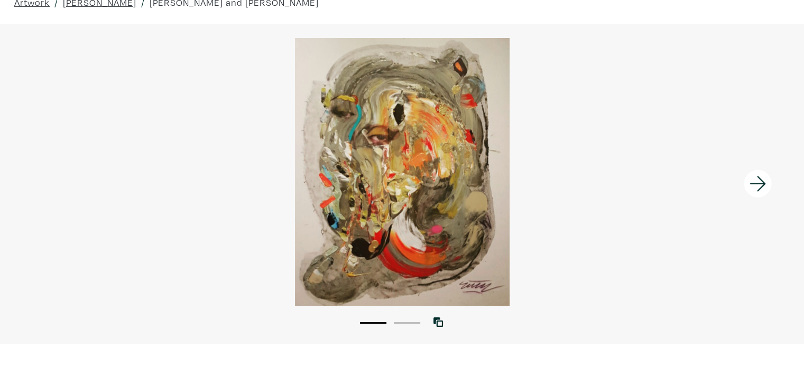
click at [762, 188] on icon at bounding box center [758, 184] width 36 height 29
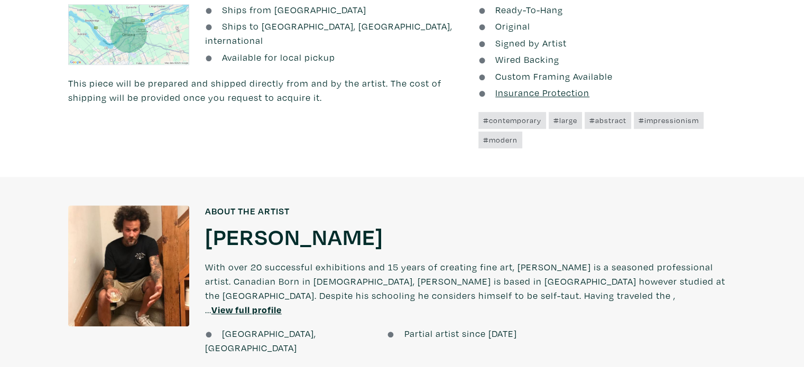
scroll to position [687, 0]
